Goal: Task Accomplishment & Management: Use online tool/utility

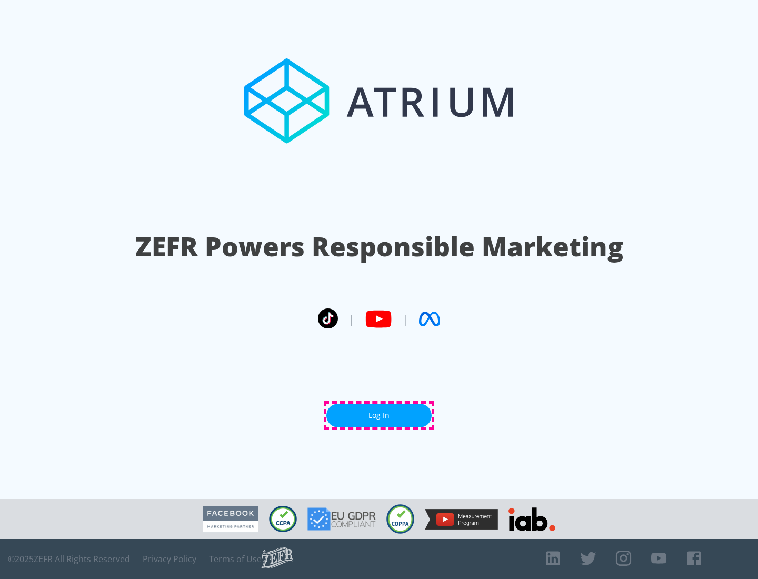
click at [379, 415] on link "Log In" at bounding box center [378, 416] width 105 height 24
